Goal: Task Accomplishment & Management: Use online tool/utility

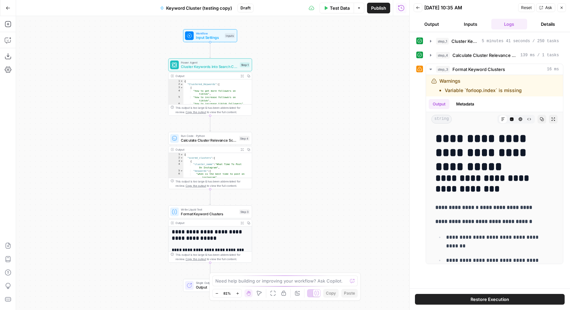
click at [330, 10] on span "Test Data" at bounding box center [340, 8] width 20 height 7
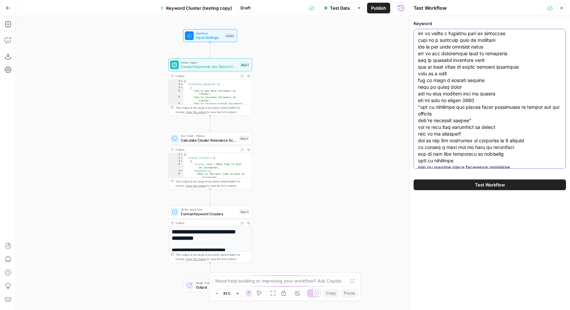
scroll to position [6670, 0]
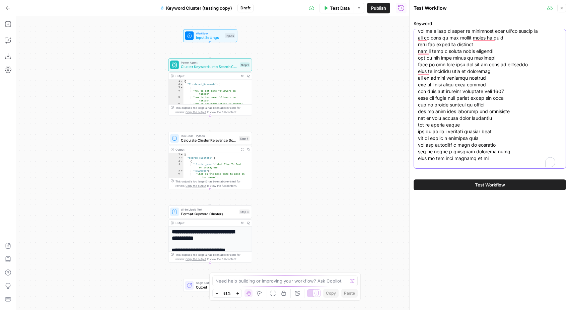
drag, startPoint x: 418, startPoint y: 82, endPoint x: 531, endPoint y: 317, distance: 261.4
click at [531, 310] on html "SproutSocial New Home Browse Insights Opportunities Your Data Recent Grids [Mas…" at bounding box center [285, 155] width 570 height 310
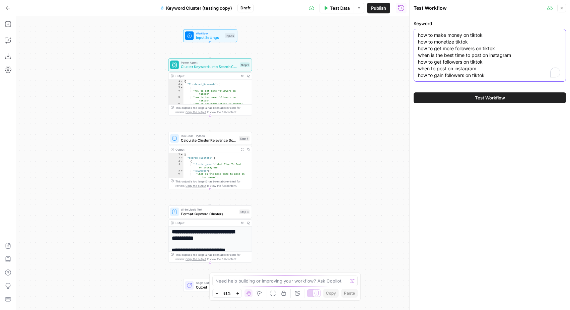
scroll to position [0, 0]
type textarea "how to make money on tiktok how to monetize tiktok how to get more followers on…"
click at [486, 100] on span "Test Workflow" at bounding box center [490, 97] width 30 height 7
click at [486, 93] on button "Test Workflow" at bounding box center [490, 97] width 152 height 11
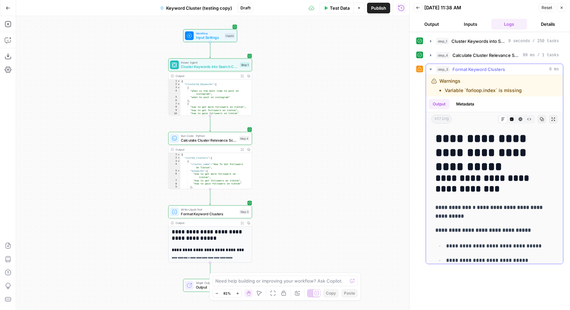
click at [495, 90] on li "Variable `forloop.index` is missing" at bounding box center [483, 90] width 77 height 7
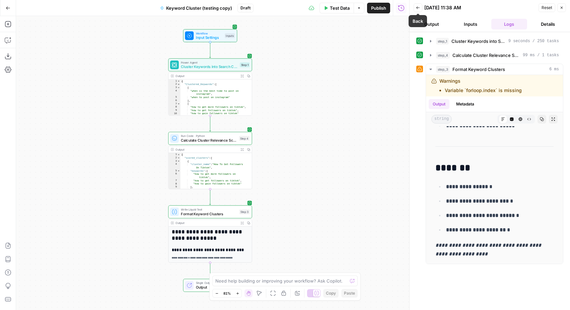
click at [421, 7] on button "Back" at bounding box center [418, 7] width 9 height 9
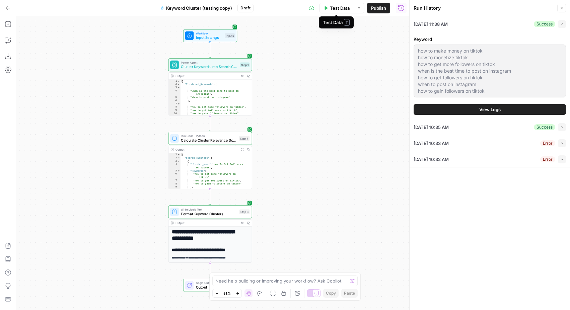
drag, startPoint x: 378, startPoint y: 9, endPoint x: 369, endPoint y: 7, distance: 9.3
click at [369, 7] on button "Publish" at bounding box center [378, 8] width 23 height 11
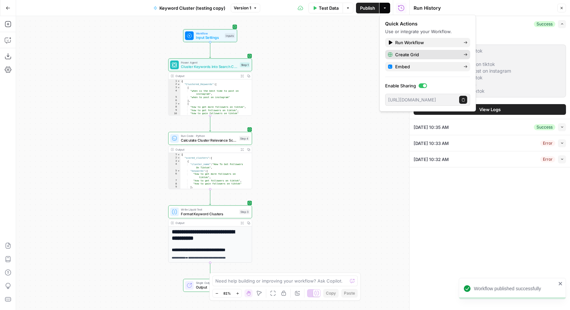
click at [411, 54] on span "Create Grid" at bounding box center [426, 54] width 63 height 7
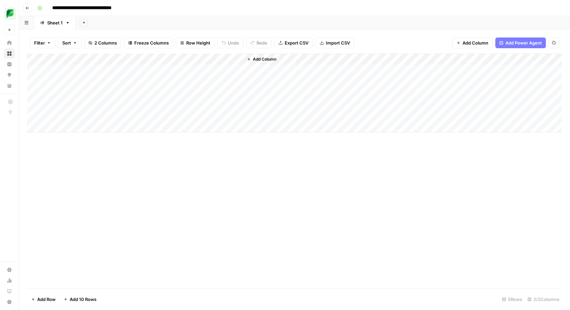
click at [75, 59] on div "Add Column" at bounding box center [294, 93] width 535 height 79
click at [122, 71] on div "Add Column" at bounding box center [294, 93] width 535 height 79
click at [134, 147] on div "Add Column" at bounding box center [294, 171] width 535 height 235
click at [126, 72] on div "Add Column" at bounding box center [294, 93] width 535 height 79
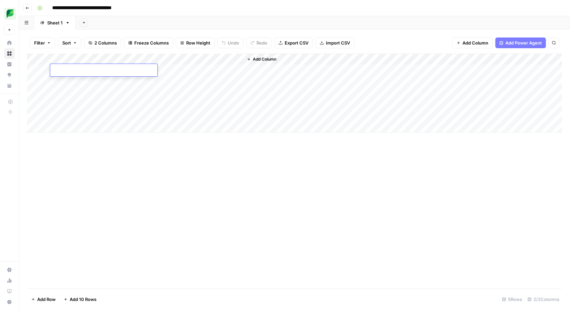
click at [105, 71] on textarea at bounding box center [103, 70] width 107 height 9
paste textarea "**********"
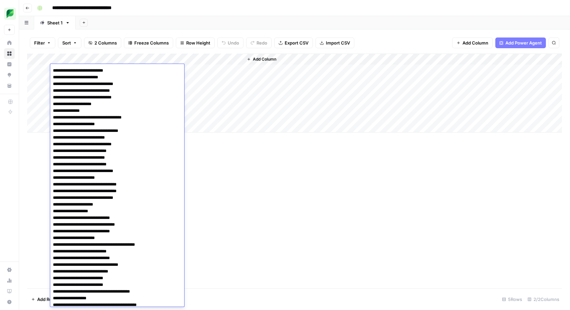
scroll to position [6886, 0]
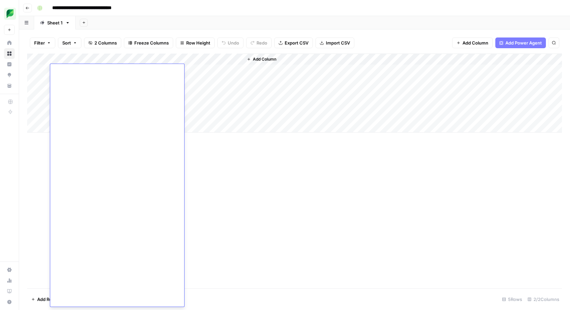
type textarea "**********"
click at [193, 69] on div "Add Column" at bounding box center [294, 93] width 535 height 79
